Goal: Find specific fact: Locate a discrete piece of known information

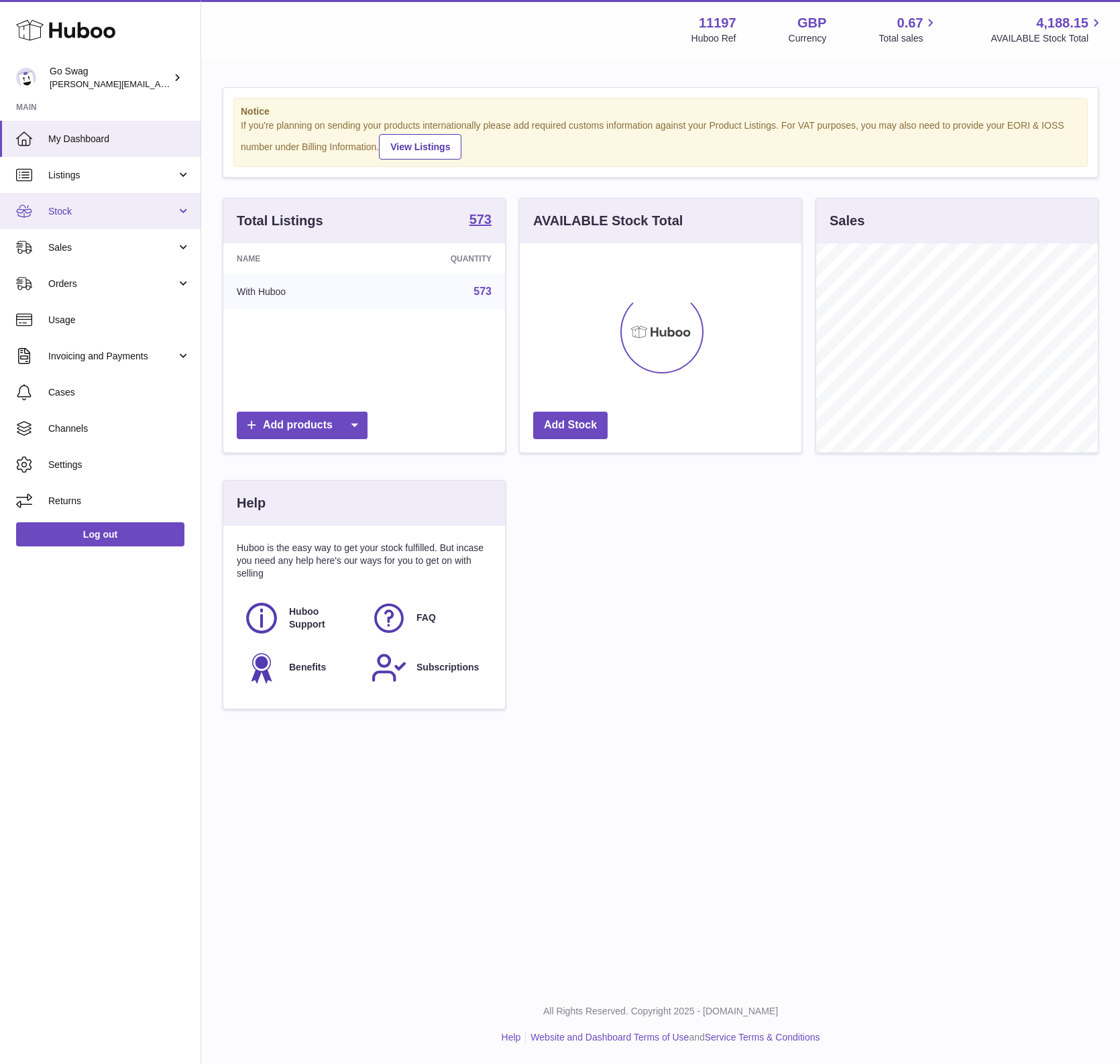
scroll to position [209, 281]
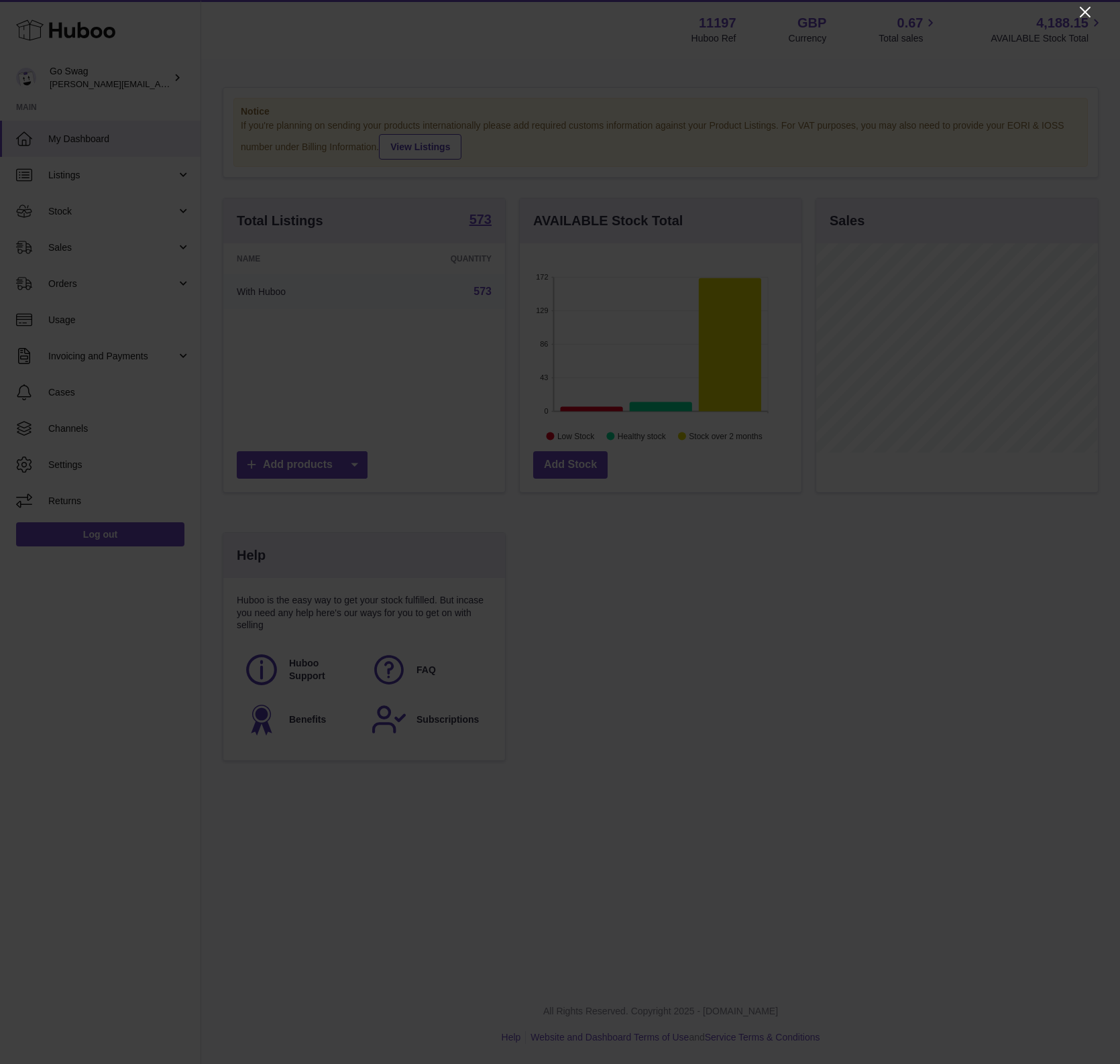
click at [1085, 9] on icon "Close" at bounding box center [1085, 12] width 16 height 16
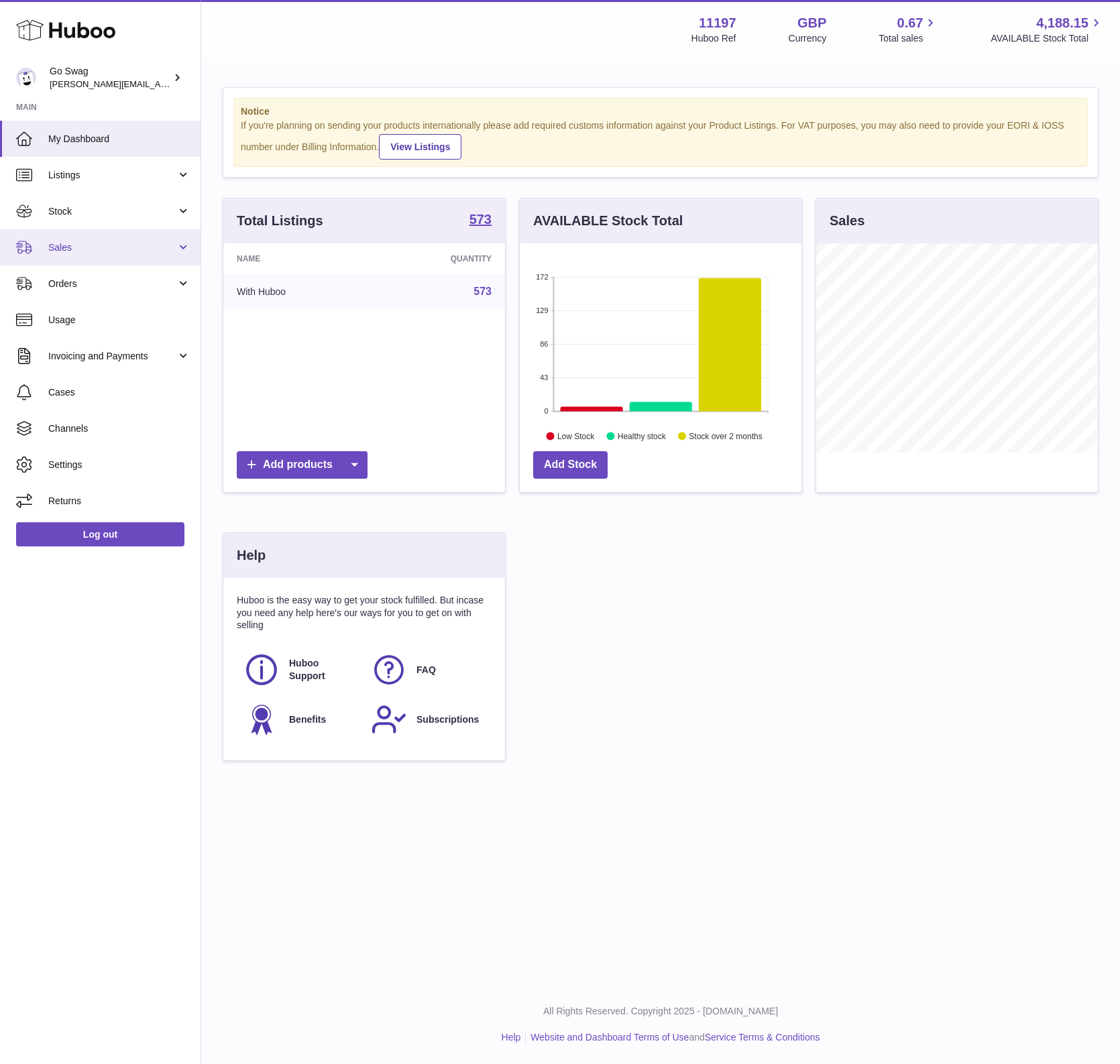
click at [102, 250] on span "Sales" at bounding box center [112, 247] width 128 height 13
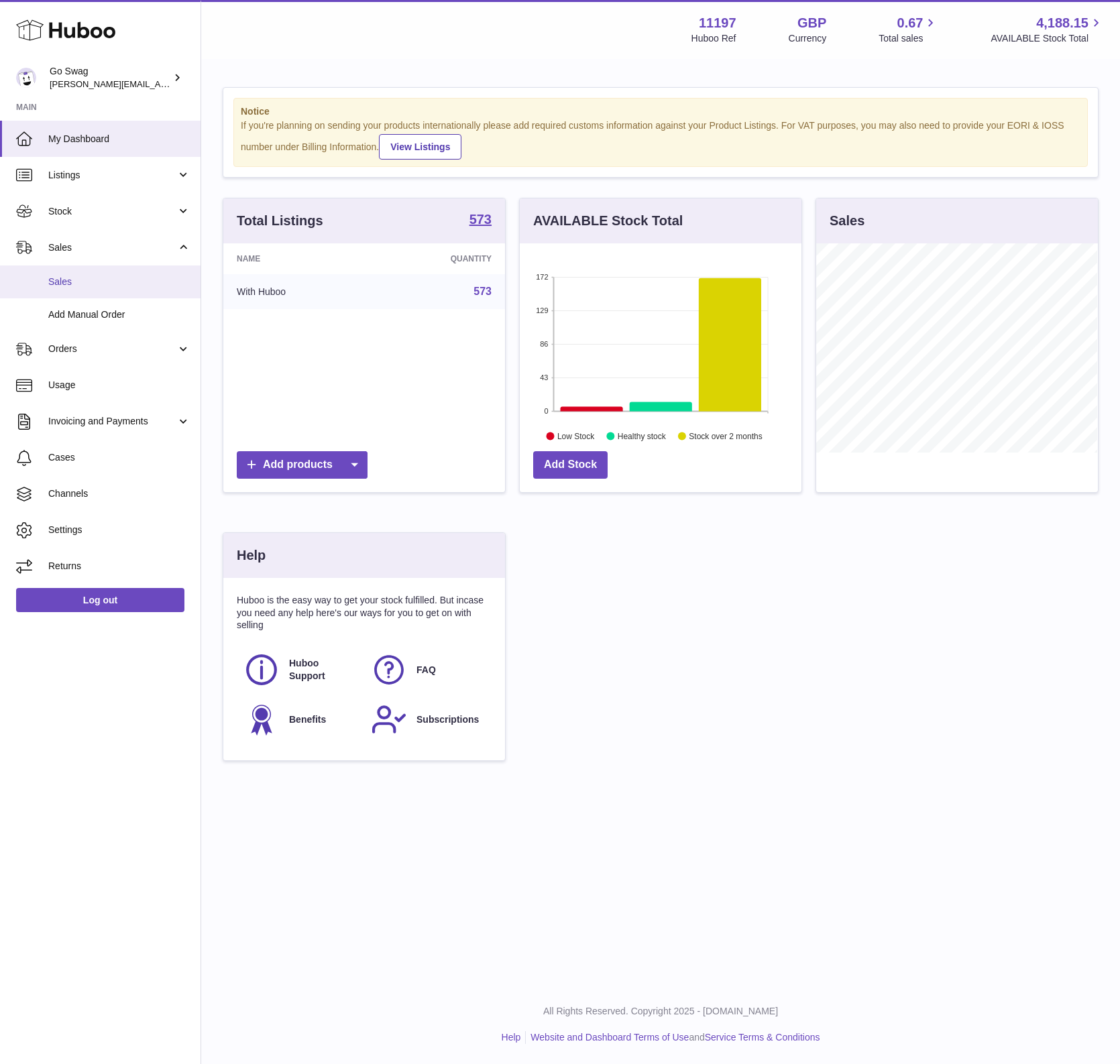
click at [109, 276] on span "Sales" at bounding box center [119, 282] width 142 height 13
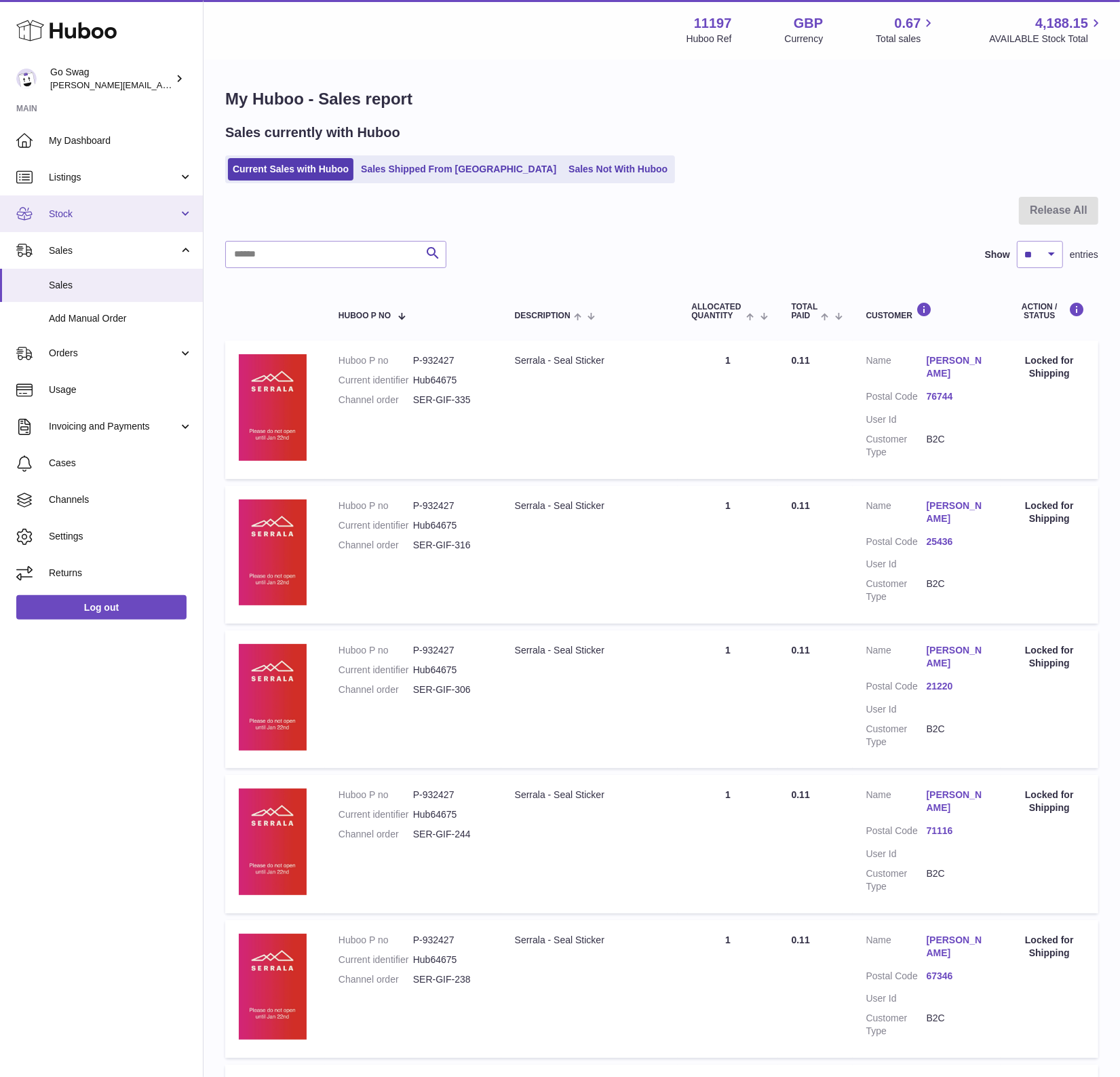
click at [100, 210] on span "Stock" at bounding box center [113, 214] width 130 height 13
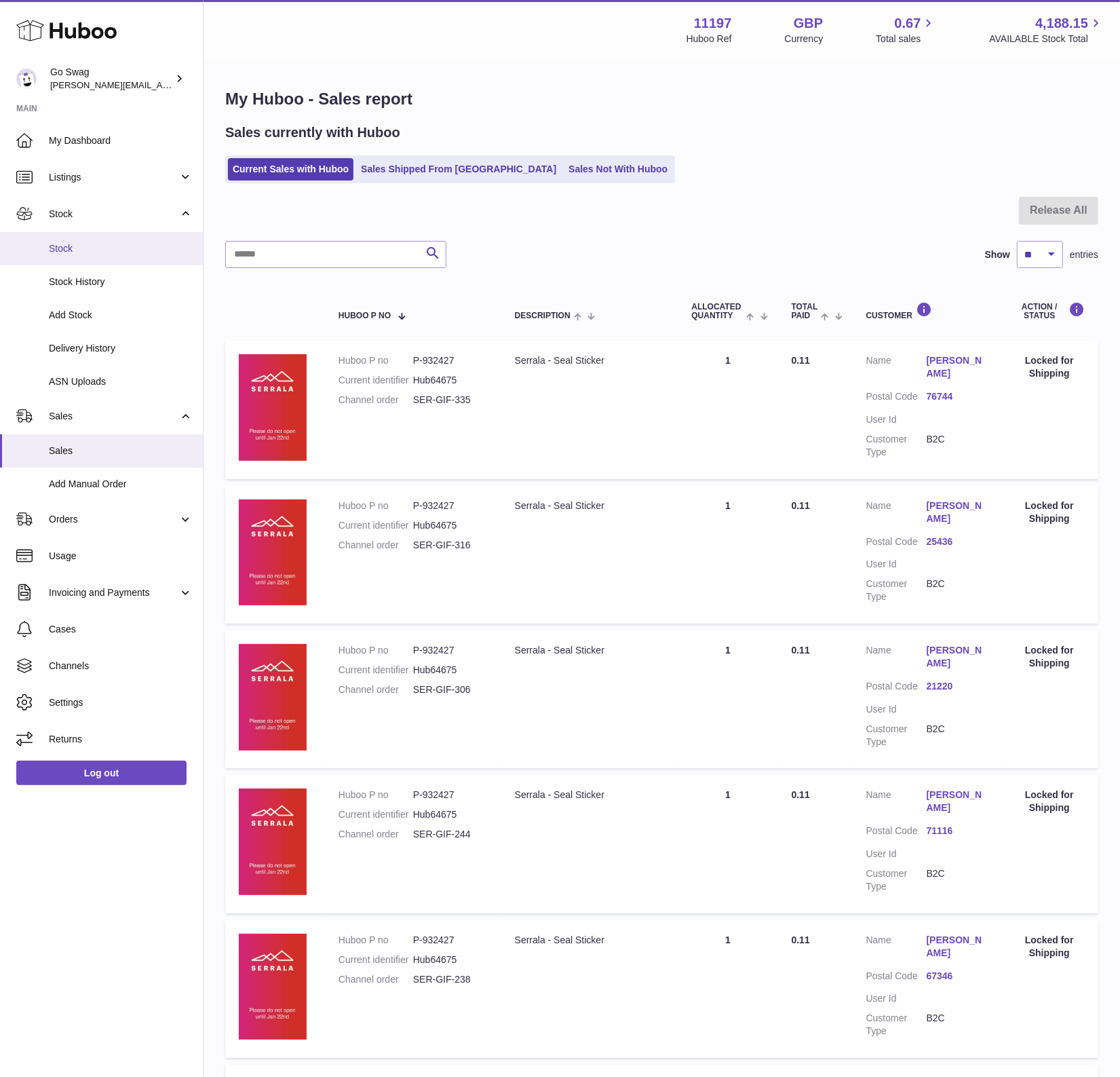
click at [101, 241] on link "Stock" at bounding box center [101, 248] width 202 height 34
click at [288, 253] on input "text" at bounding box center [336, 255] width 221 height 27
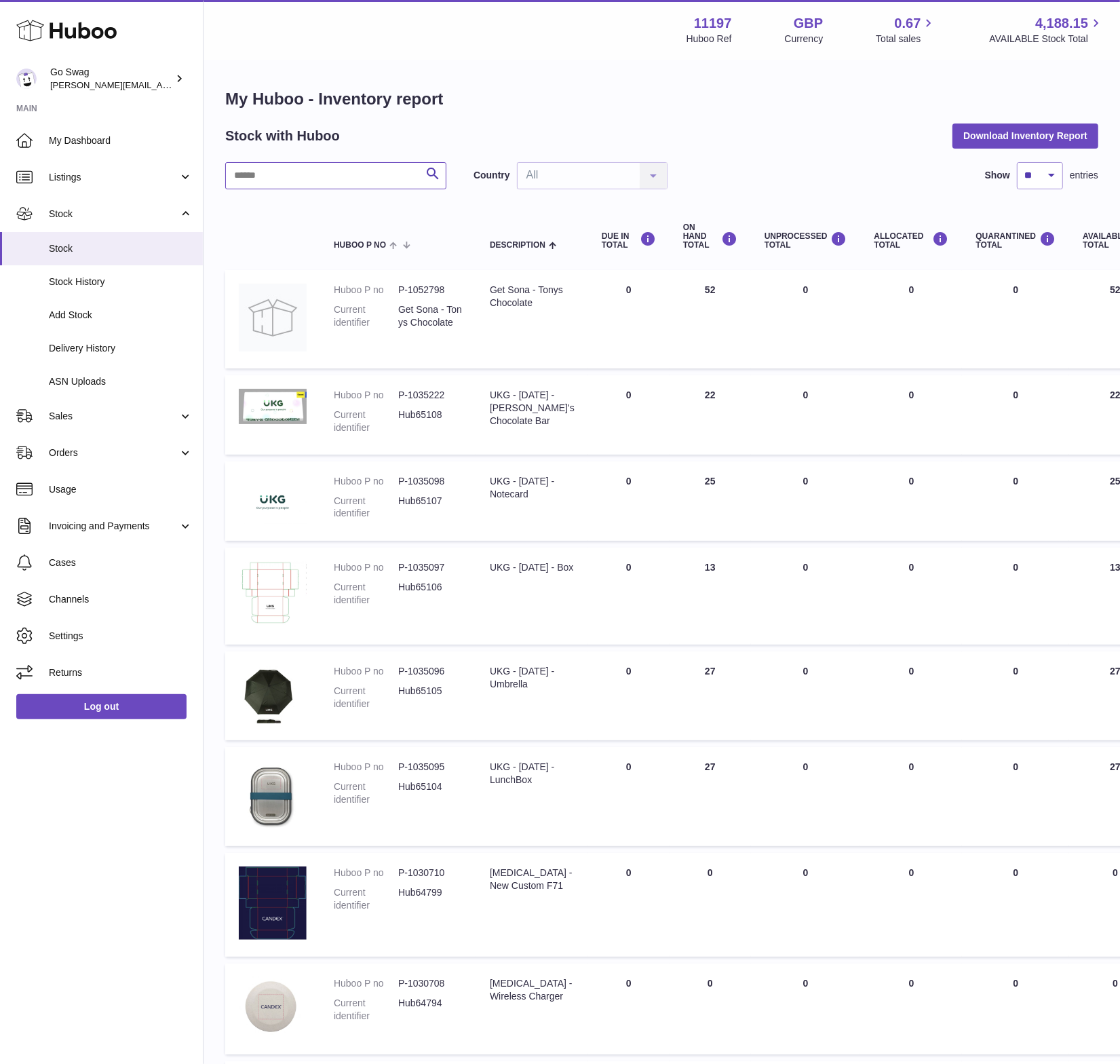
click at [322, 184] on input "text" at bounding box center [336, 175] width 221 height 27
type input "*****"
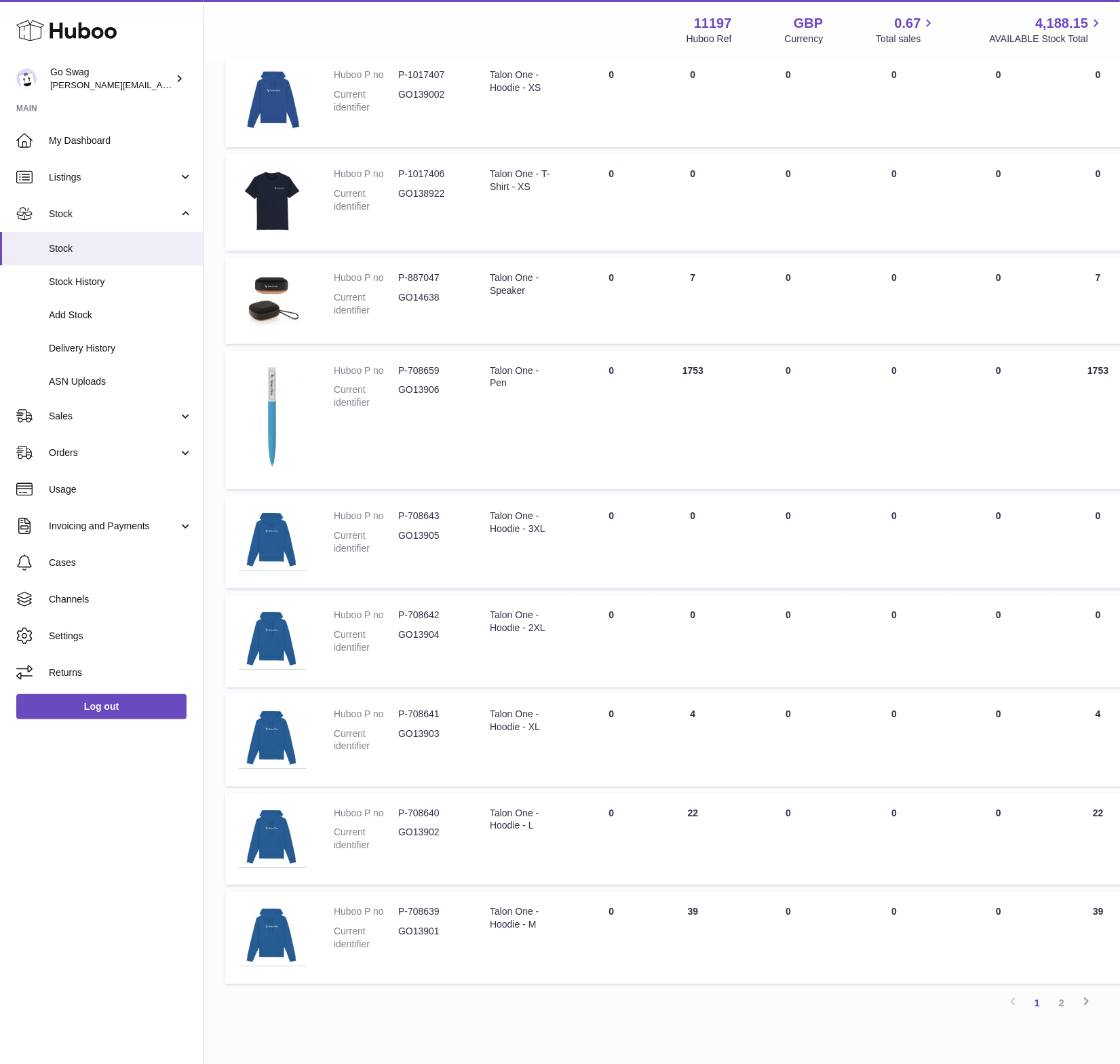
scroll to position [406, 0]
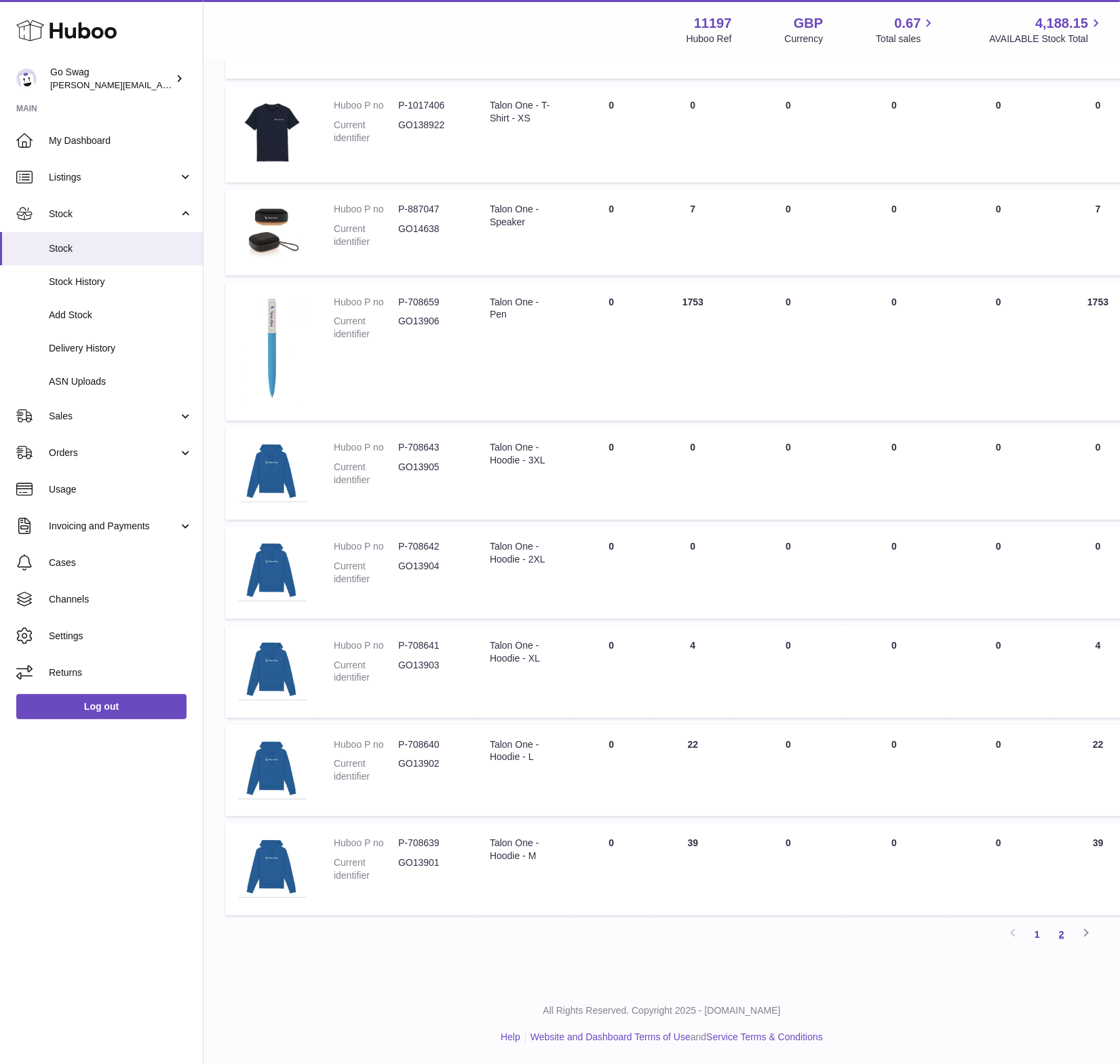
click at [1050, 932] on link "2" at bounding box center [1062, 934] width 24 height 24
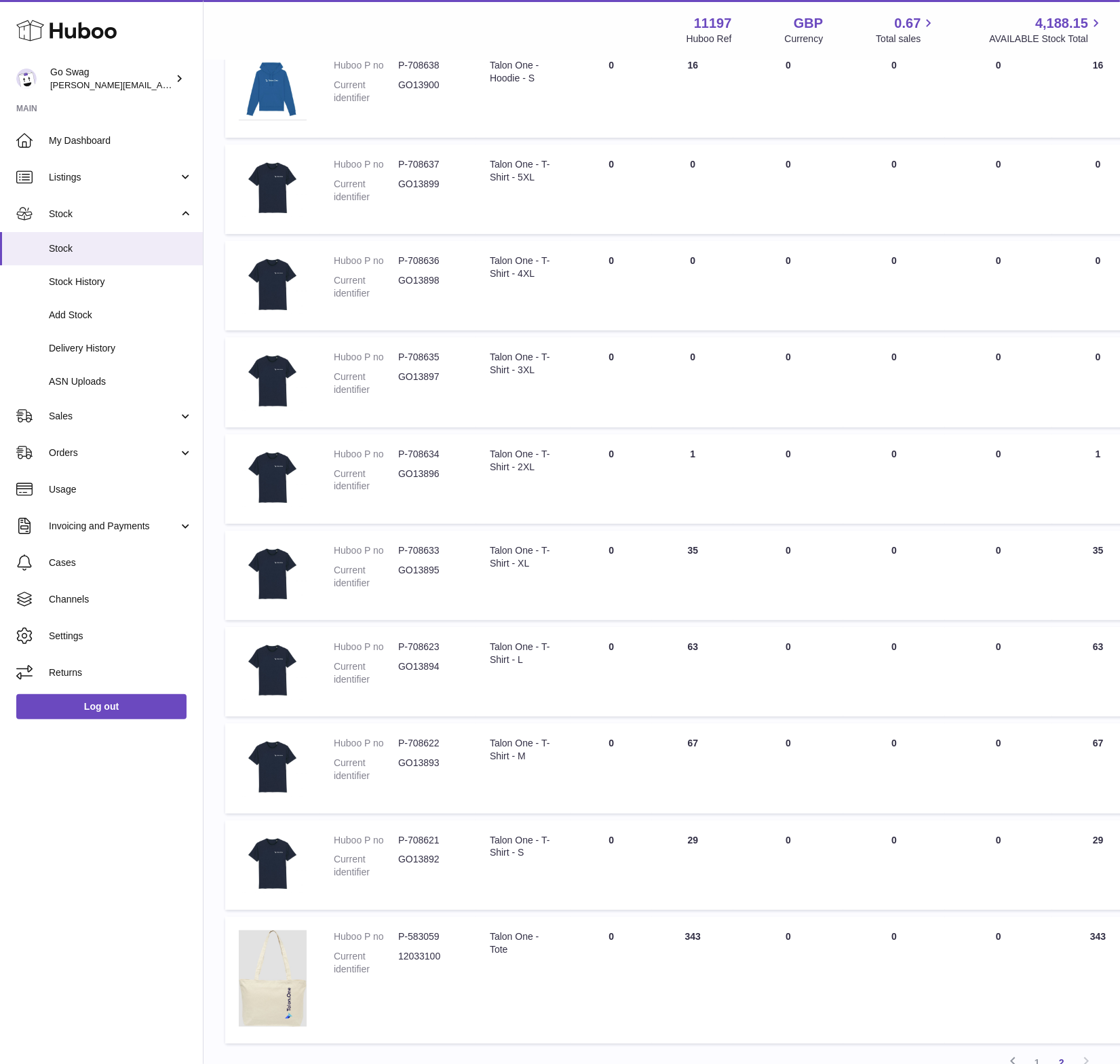
scroll to position [354, 0]
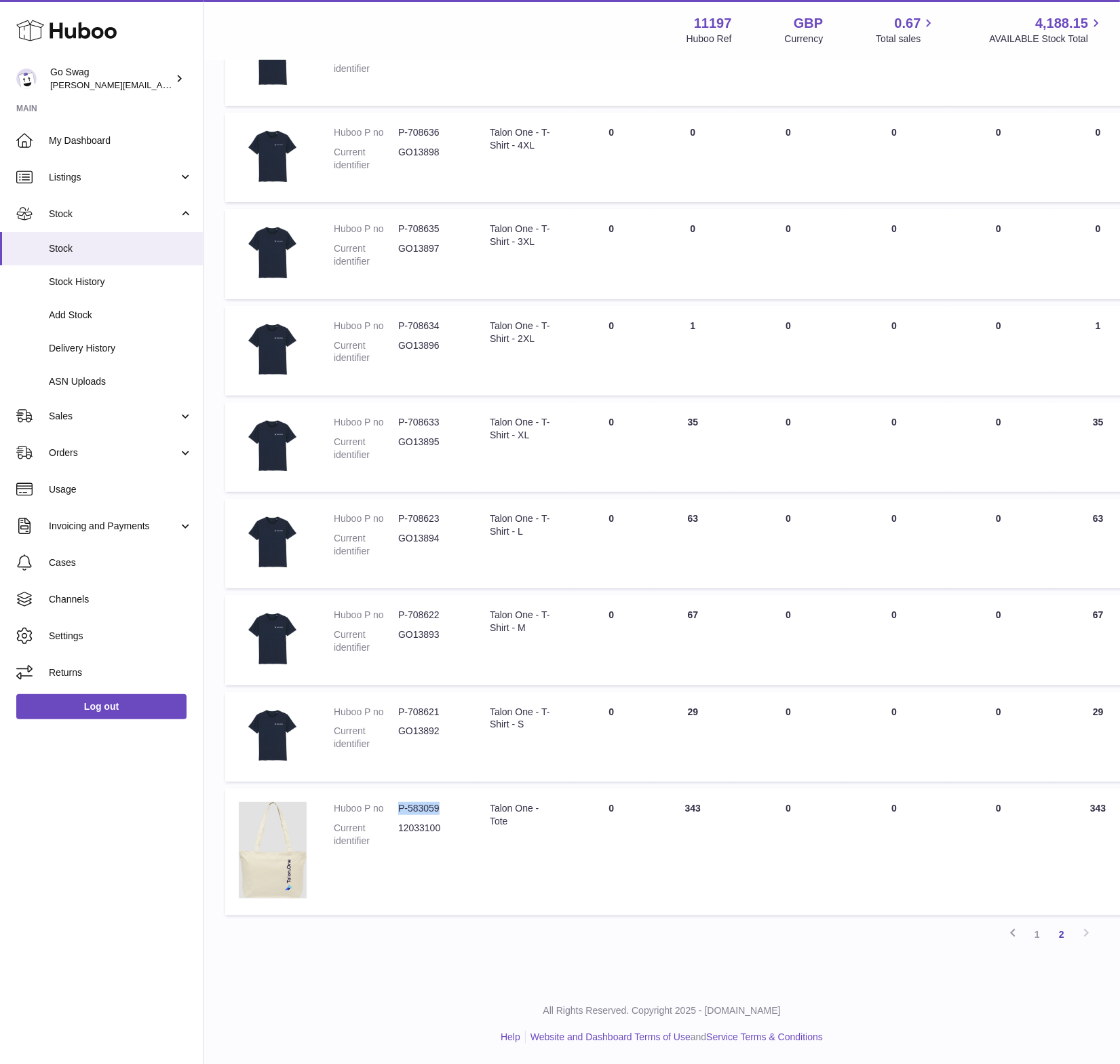
drag, startPoint x: 448, startPoint y: 806, endPoint x: 398, endPoint y: 805, distance: 50.0
click at [398, 805] on dd "P-583059" at bounding box center [430, 808] width 64 height 13
copy dd "P-583059"
drag, startPoint x: 494, startPoint y: 815, endPoint x: 487, endPoint y: 811, distance: 8.1
click at [487, 811] on td "Description Talon One - Tote" at bounding box center [523, 851] width 94 height 127
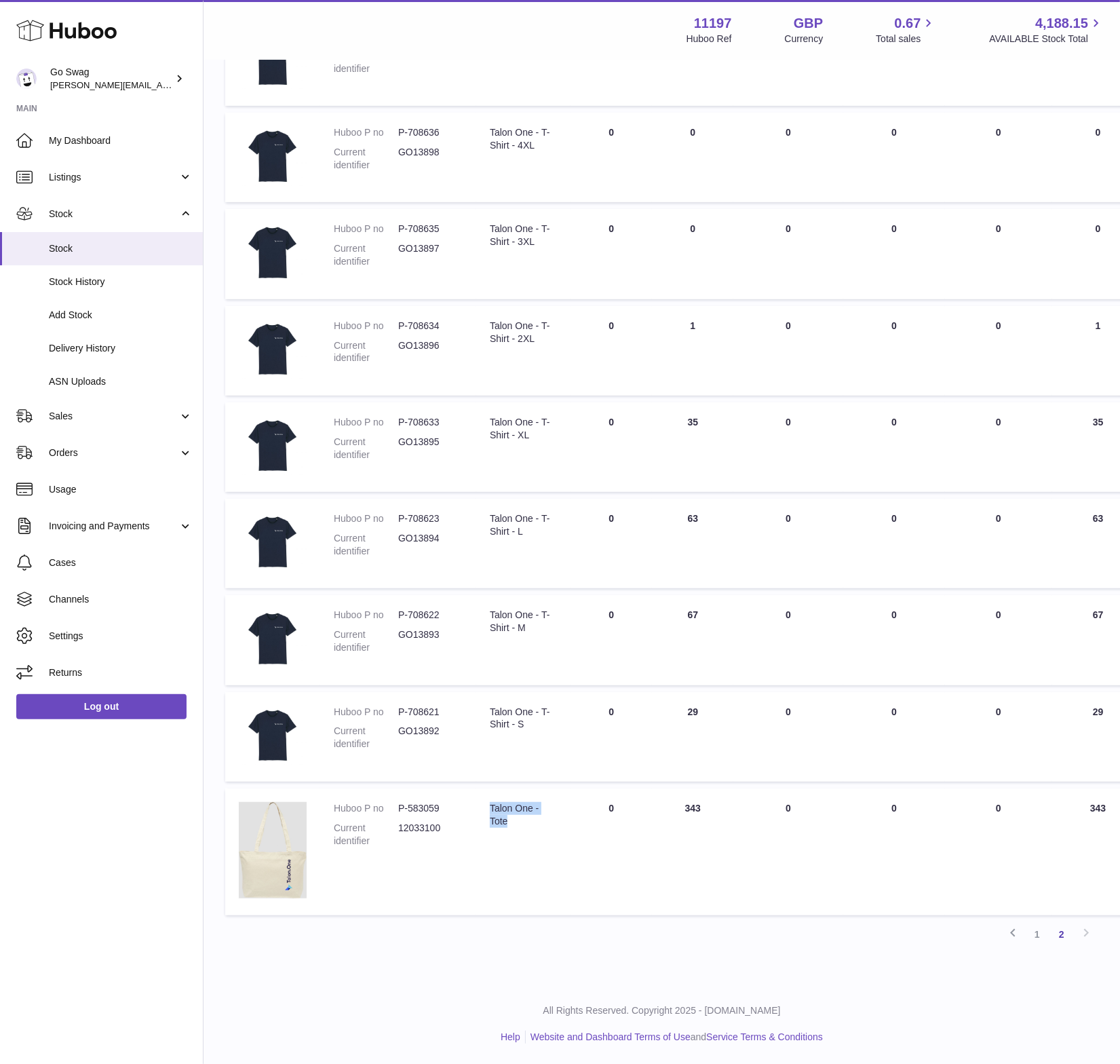
copy div "Talon One - Tote"
